Goal: Information Seeking & Learning: Learn about a topic

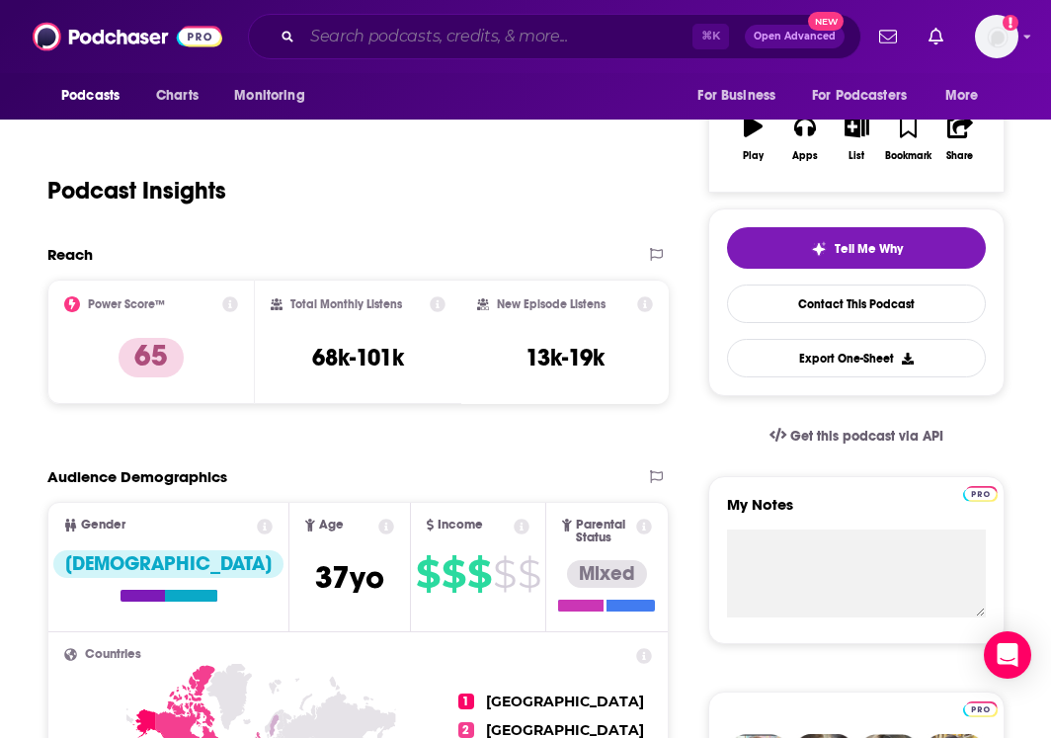
click at [373, 46] on input "Search podcasts, credits, & more..." at bounding box center [497, 37] width 390 height 32
paste input "A Certain Age"
type input "A Certain Age"
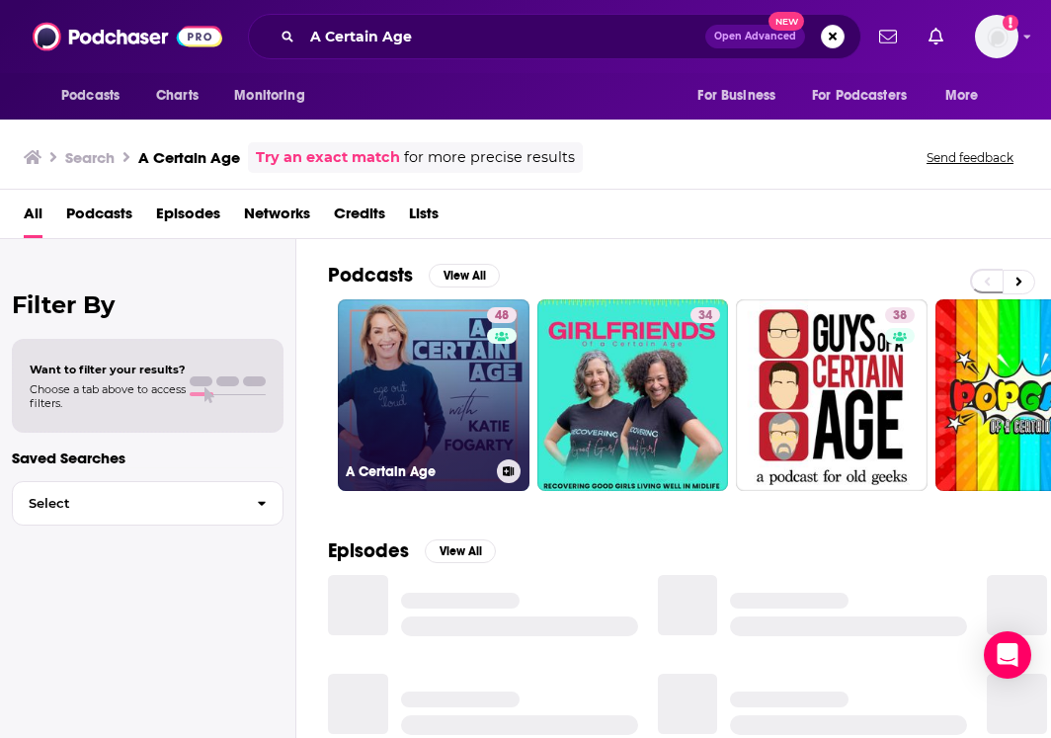
click at [502, 405] on div "48" at bounding box center [504, 383] width 35 height 152
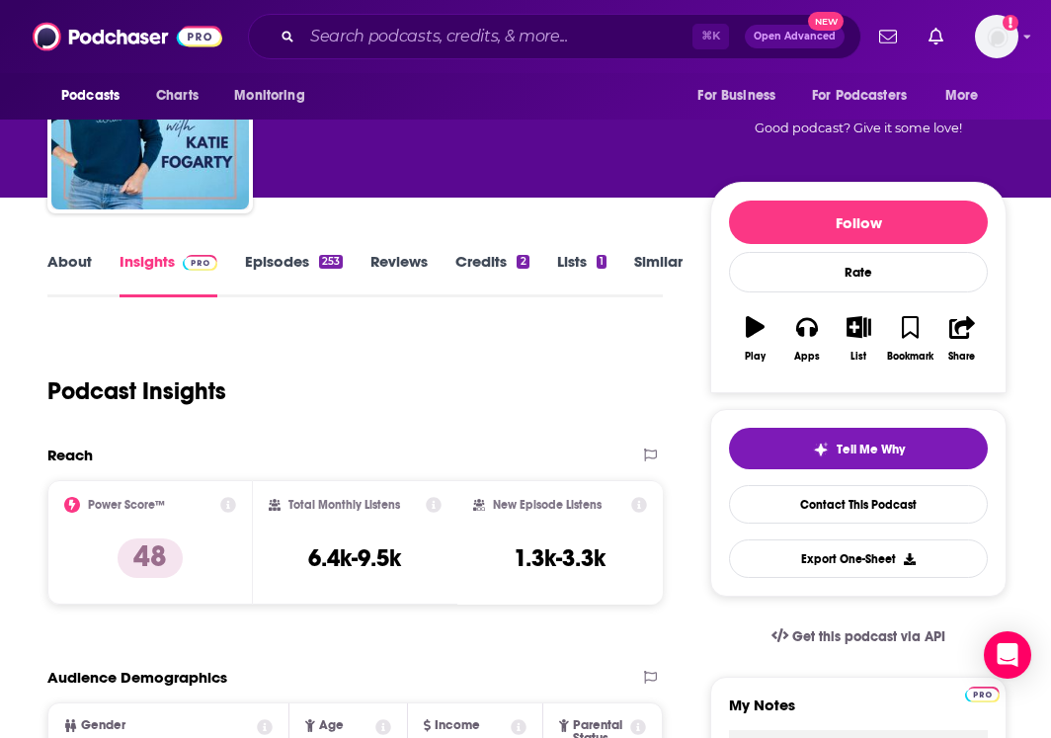
scroll to position [144, 0]
